Goal: Information Seeking & Learning: Learn about a topic

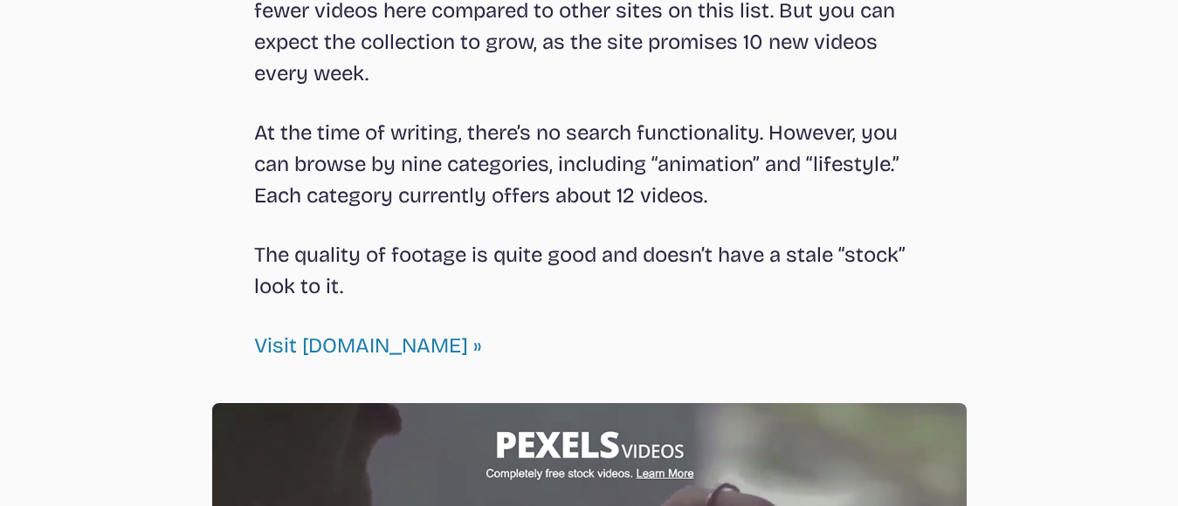
scroll to position [2008, 0]
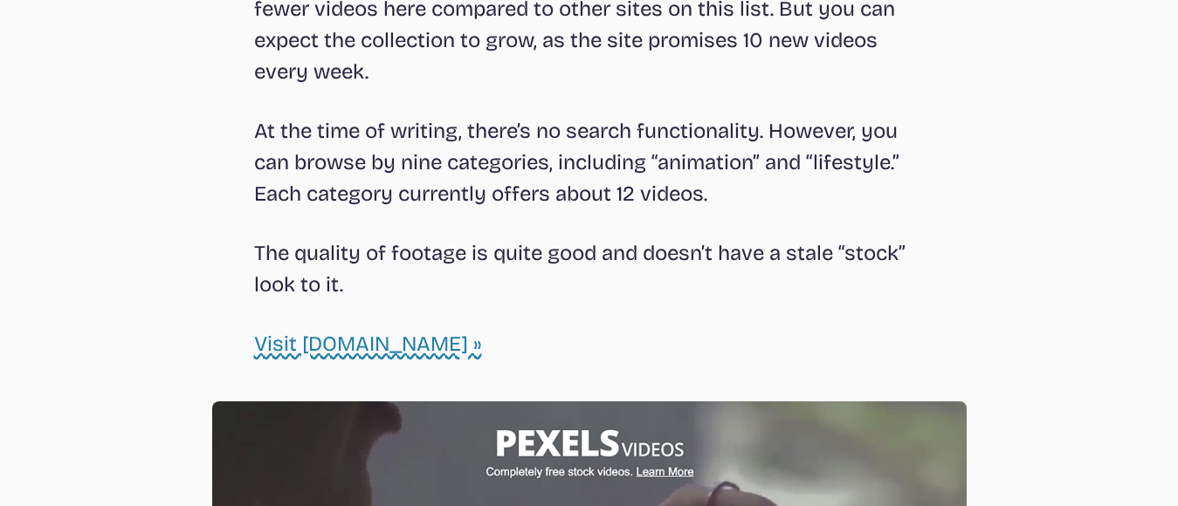
click at [326, 332] on link "Visit [DOMAIN_NAME] »" at bounding box center [368, 344] width 228 height 24
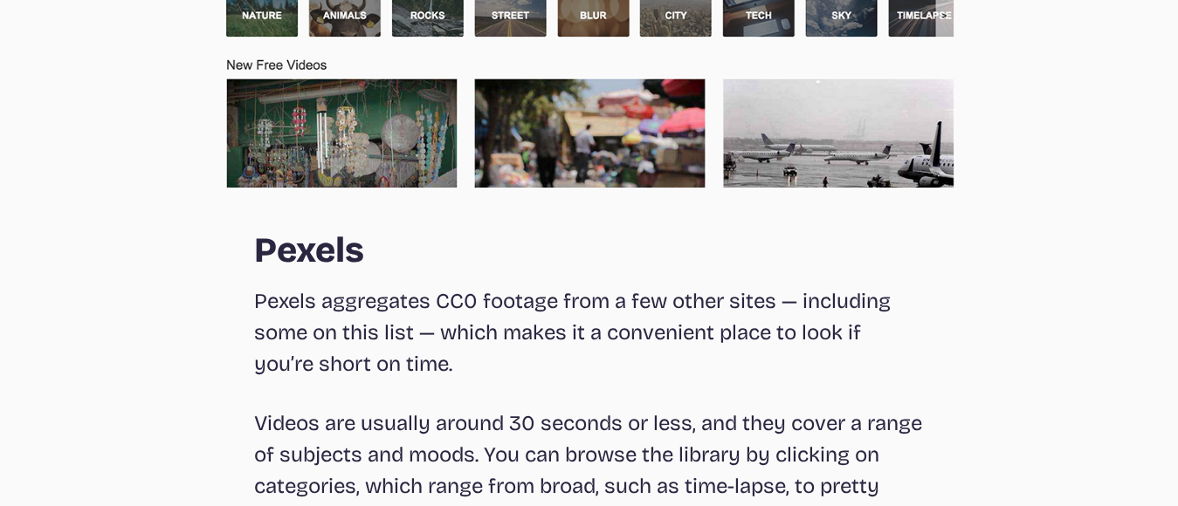
scroll to position [2630, 0]
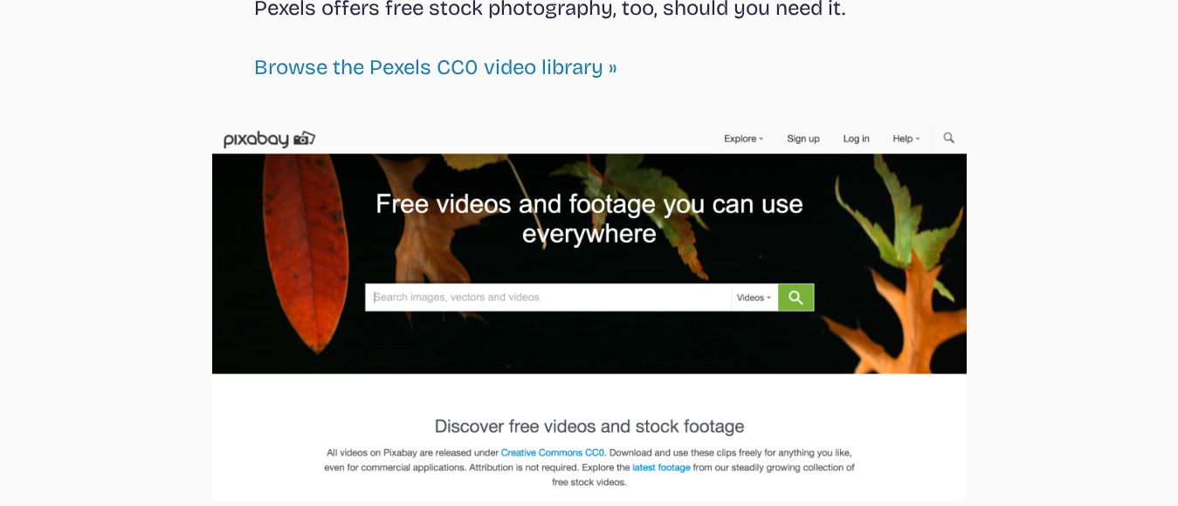
scroll to position [3339, 0]
